Goal: Task Accomplishment & Management: Complete application form

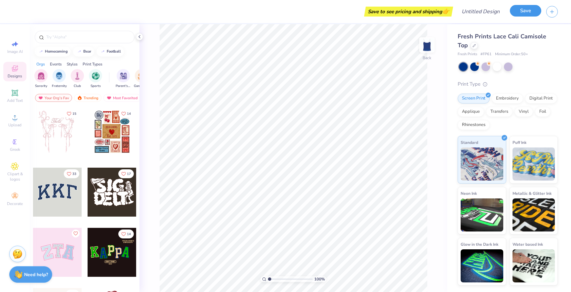
click at [524, 14] on button "Save" at bounding box center [525, 11] width 31 height 12
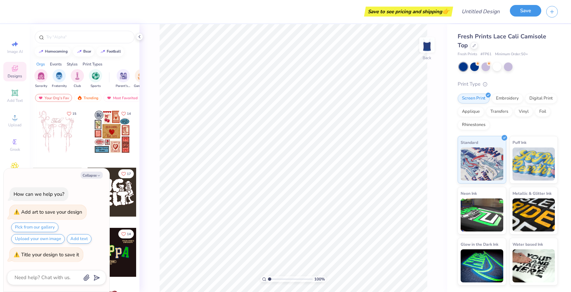
click at [519, 14] on button "Save" at bounding box center [525, 11] width 31 height 12
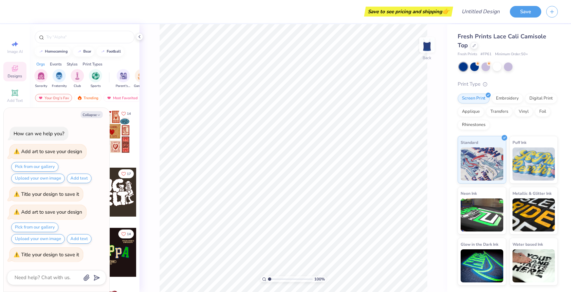
click at [434, 13] on div "Save to see pricing and shipping 👉" at bounding box center [409, 12] width 86 height 10
click at [40, 76] on img "filter for Sorority" at bounding box center [41, 75] width 8 height 8
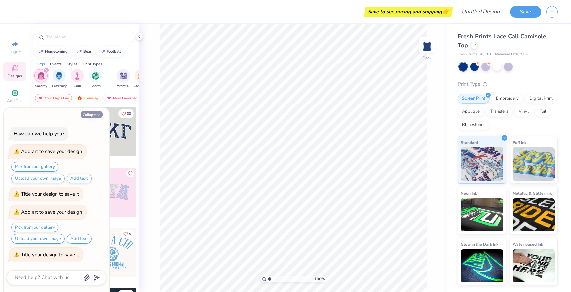
click at [95, 113] on button "Collapse" at bounding box center [92, 114] width 22 height 7
type textarea "x"
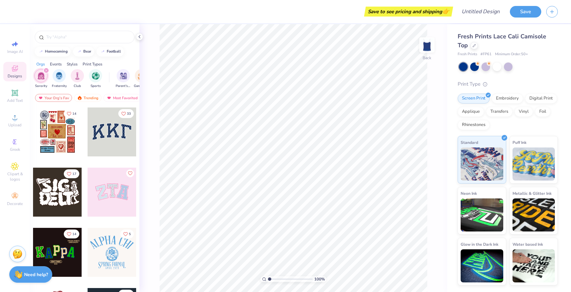
click at [107, 135] on div at bounding box center [112, 131] width 49 height 49
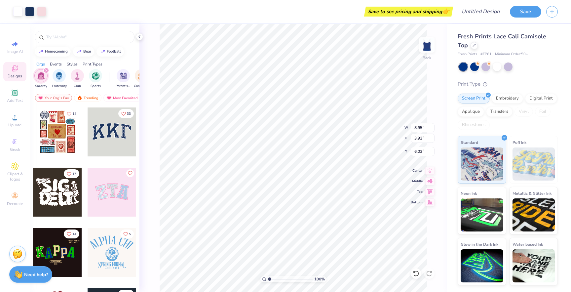
type input "3.53"
click at [520, 15] on button "Save" at bounding box center [525, 11] width 31 height 12
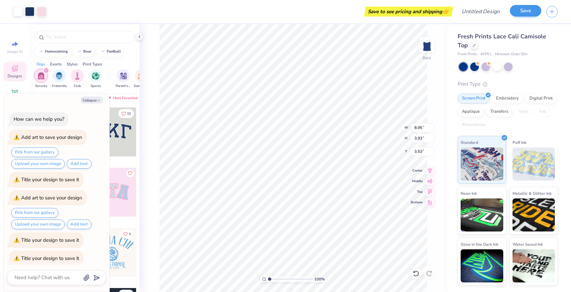
scroll to position [4, 0]
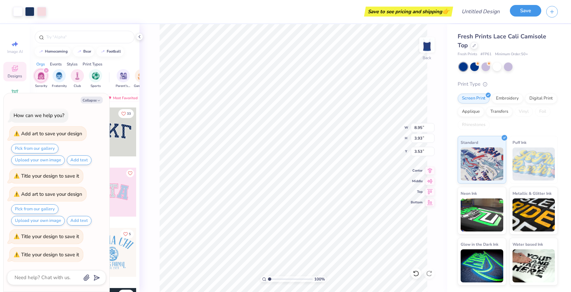
click at [520, 15] on button "Save" at bounding box center [525, 11] width 31 height 12
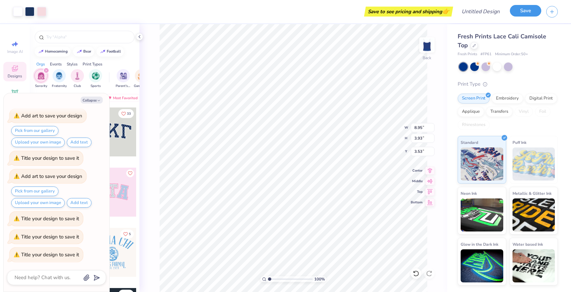
click at [520, 15] on button "Save" at bounding box center [525, 11] width 31 height 12
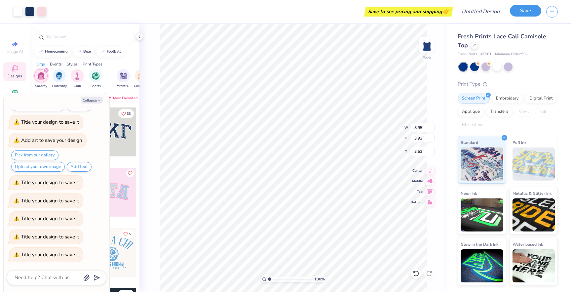
click at [520, 15] on button "Save" at bounding box center [525, 11] width 31 height 12
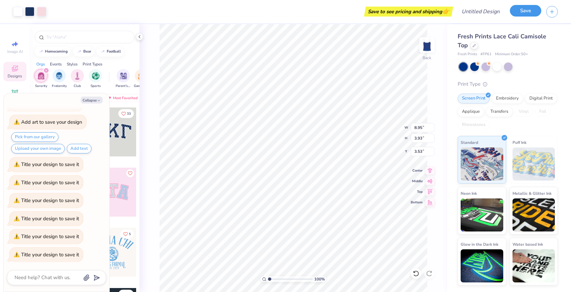
click at [520, 15] on button "Save" at bounding box center [525, 11] width 31 height 12
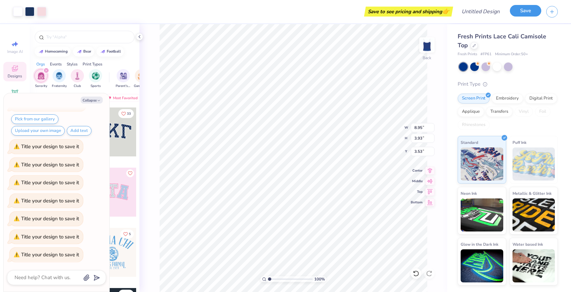
click at [520, 15] on button "Save" at bounding box center [525, 11] width 31 height 12
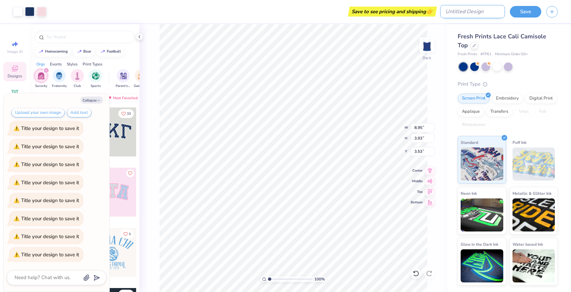
type textarea "x"
click at [492, 16] on input "Design Title" at bounding box center [472, 11] width 65 height 13
type input "m"
type textarea "x"
type input "mo"
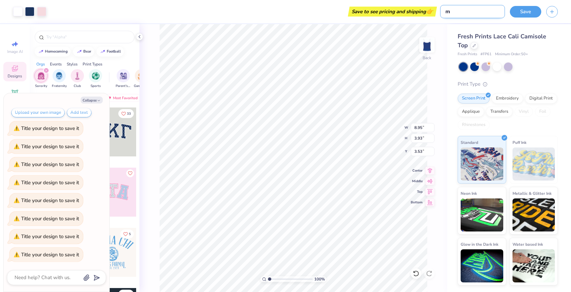
type textarea "x"
type input "moc"
type textarea "x"
type input "mock"
type textarea "x"
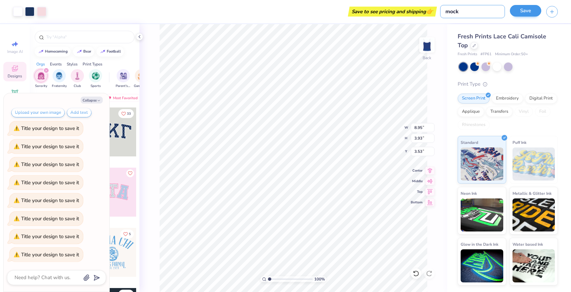
type input "mock"
click at [516, 8] on button "Save" at bounding box center [525, 11] width 31 height 12
type textarea "x"
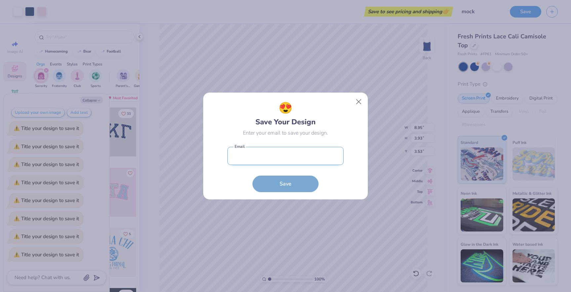
click at [285, 149] on input "email" at bounding box center [285, 156] width 116 height 18
type input "[EMAIL_ADDRESS][DOMAIN_NAME]"
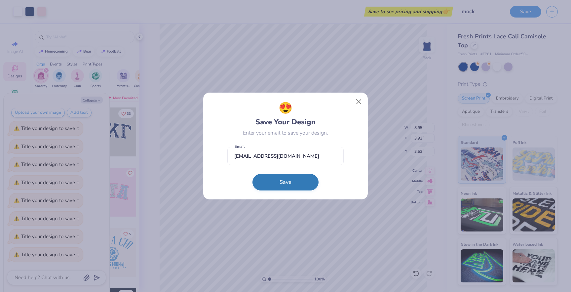
click at [287, 182] on button "Save" at bounding box center [286, 182] width 66 height 17
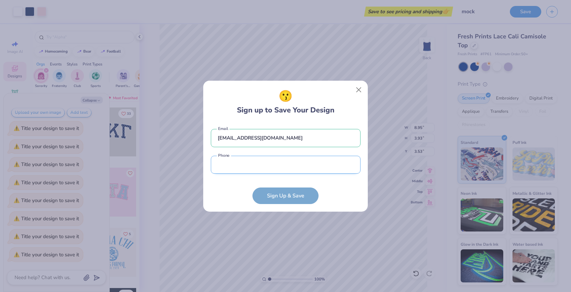
click at [270, 161] on input "tel" at bounding box center [286, 165] width 150 height 18
type input "[PHONE_NUMBER]"
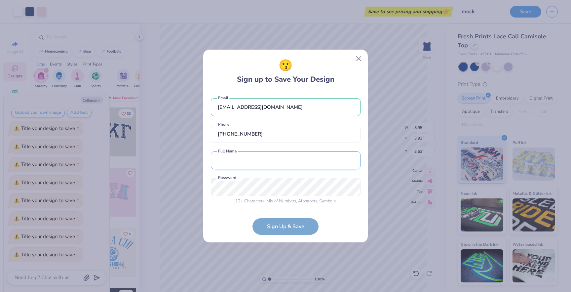
click at [269, 164] on input "text" at bounding box center [286, 160] width 150 height 18
type input "[PERSON_NAME]"
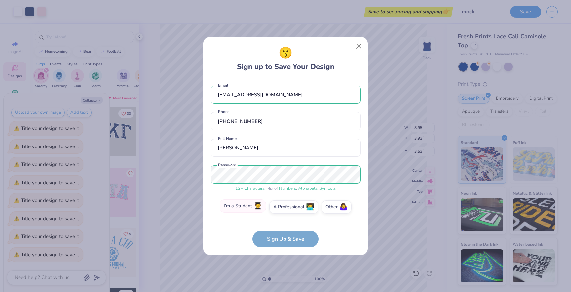
click at [251, 202] on label "I'm a Student 🧑‍🎓" at bounding box center [243, 205] width 46 height 13
click at [284, 207] on input "I'm a Student 🧑‍🎓" at bounding box center [286, 209] width 4 height 4
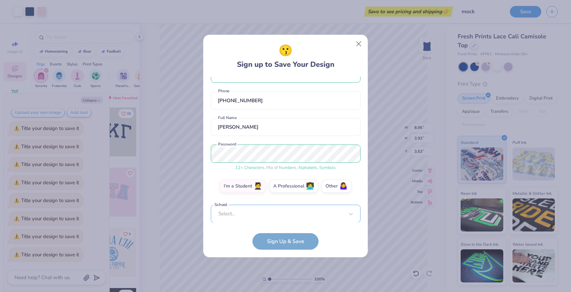
click at [269, 216] on div "Select..." at bounding box center [286, 214] width 150 height 18
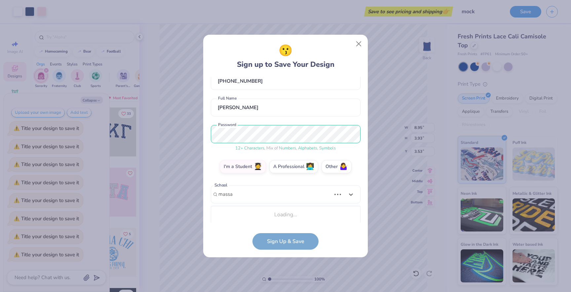
scroll to position [121, 0]
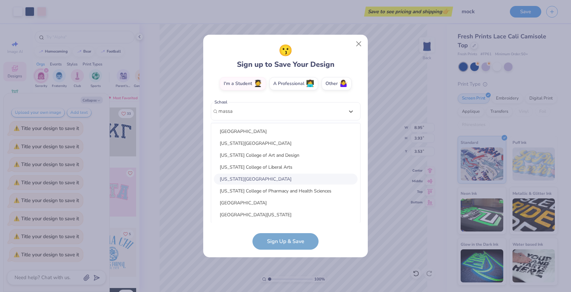
click at [252, 178] on div "[US_STATE][GEOGRAPHIC_DATA]" at bounding box center [286, 179] width 144 height 11
type input "massa"
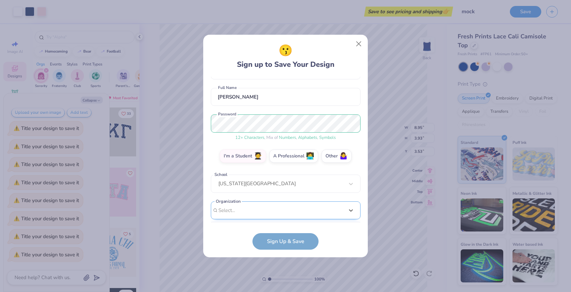
scroll to position [148, 0]
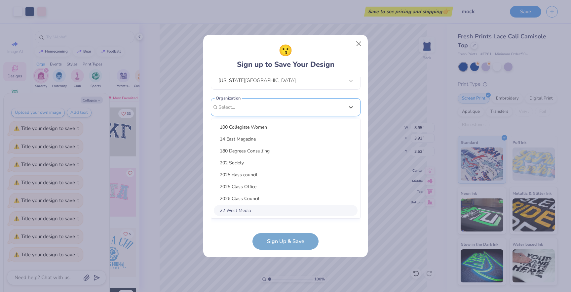
click at [269, 208] on div "option focused, 8 of 15. 15 results available. Use Up and Down to choose option…" at bounding box center [286, 158] width 150 height 121
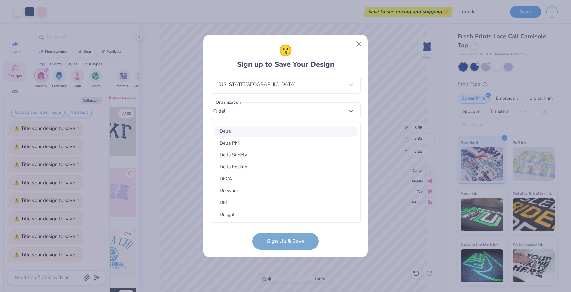
scroll to position [71, 0]
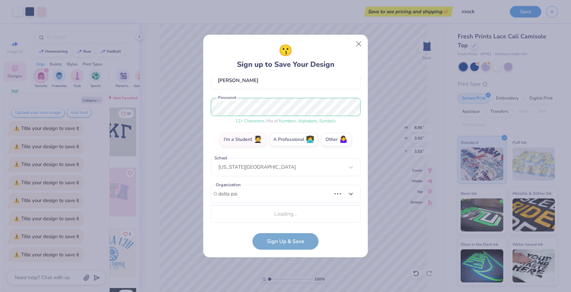
click at [238, 210] on div "Loading..." at bounding box center [285, 213] width 149 height 13
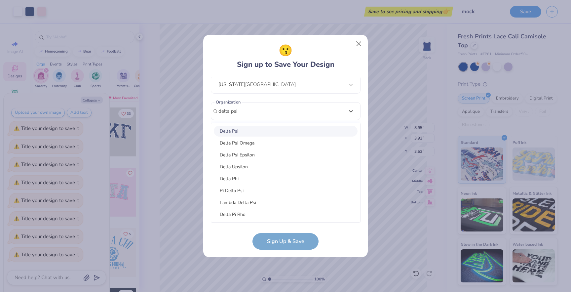
click at [235, 134] on div "Delta Psi" at bounding box center [286, 131] width 144 height 11
type input "delta psi"
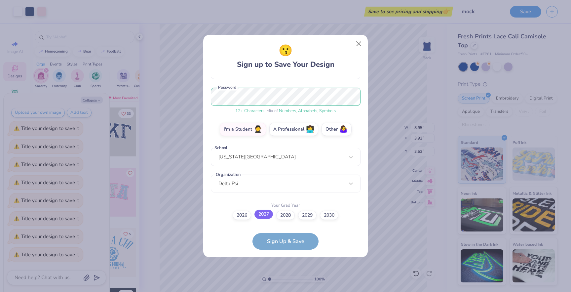
click at [262, 214] on label "2027" at bounding box center [263, 214] width 19 height 9
click at [284, 288] on input "2027" at bounding box center [286, 290] width 4 height 4
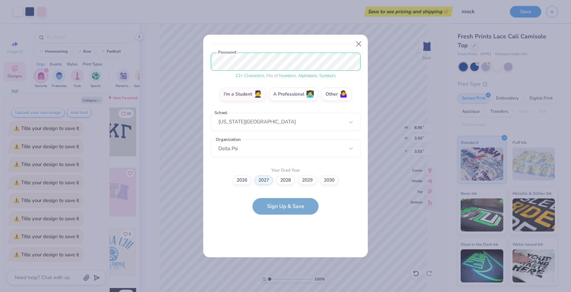
scroll to position [0, 0]
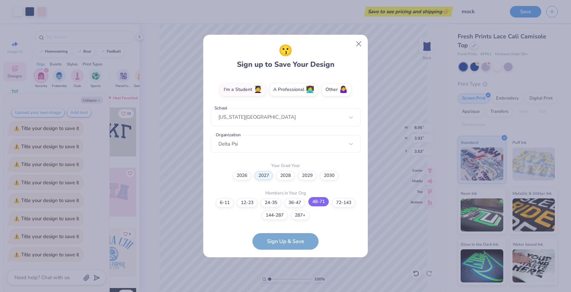
click at [320, 202] on label "48-71" at bounding box center [318, 201] width 20 height 9
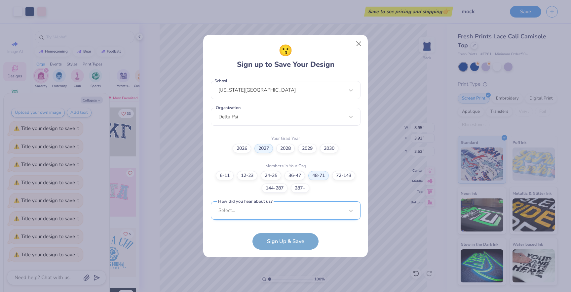
click at [286, 215] on div "Select..." at bounding box center [286, 210] width 150 height 18
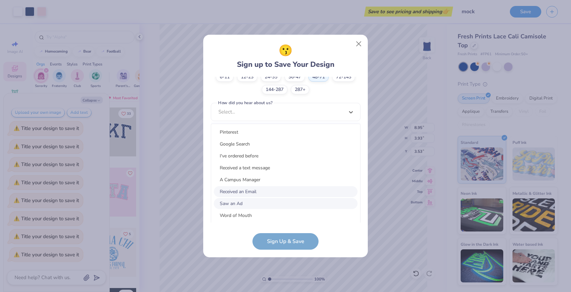
click at [283, 199] on div "Saw an Ad" at bounding box center [286, 203] width 144 height 11
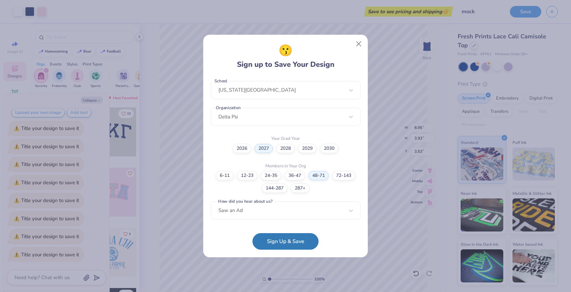
scroll to position [141, 0]
click at [292, 239] on button "Sign Up & Save" at bounding box center [286, 239] width 66 height 17
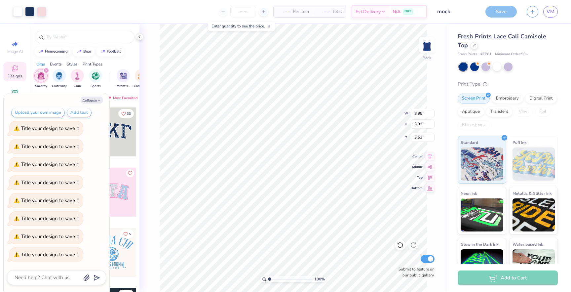
type textarea "x"
click at [257, 11] on div at bounding box center [243, 12] width 50 height 12
click at [261, 11] on icon at bounding box center [263, 11] width 5 height 5
type input "50"
click at [207, 12] on div "50" at bounding box center [218, 12] width 50 height 12
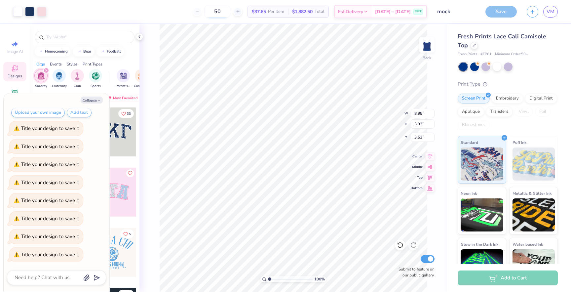
click at [222, 12] on input "50" at bounding box center [218, 12] width 26 height 12
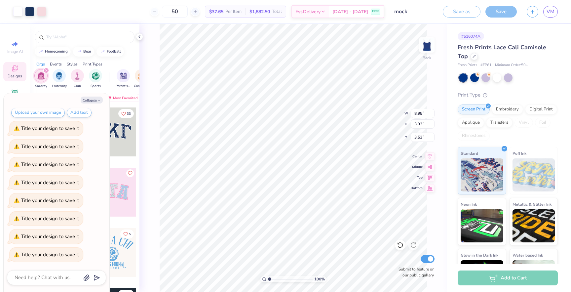
type textarea "x"
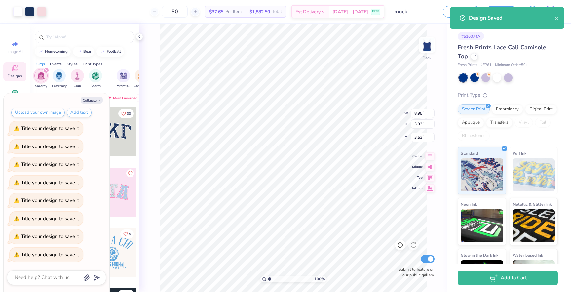
click at [158, 12] on div "50" at bounding box center [175, 12] width 50 height 12
